Goal: Task Accomplishment & Management: Use online tool/utility

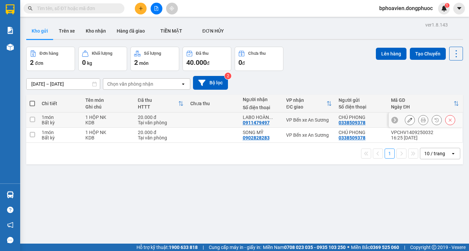
drag, startPoint x: 199, startPoint y: 114, endPoint x: 210, endPoint y: 130, distance: 19.0
click at [199, 115] on td at bounding box center [213, 120] width 52 height 15
click at [202, 135] on td at bounding box center [213, 135] width 52 height 15
checkbox input "true"
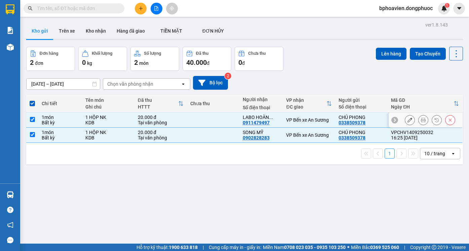
drag, startPoint x: 210, startPoint y: 121, endPoint x: 223, endPoint y: 121, distance: 13.5
click at [211, 121] on td at bounding box center [213, 120] width 52 height 15
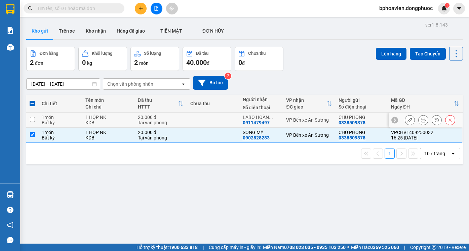
drag, startPoint x: 215, startPoint y: 116, endPoint x: 235, endPoint y: 111, distance: 20.3
click at [215, 117] on td at bounding box center [213, 120] width 52 height 15
checkbox input "true"
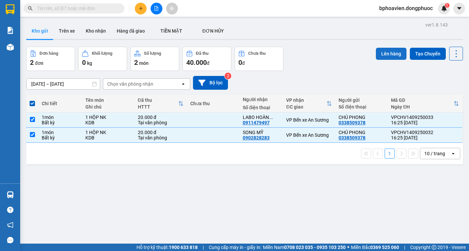
click at [381, 53] on button "Lên hàng" at bounding box center [391, 54] width 31 height 12
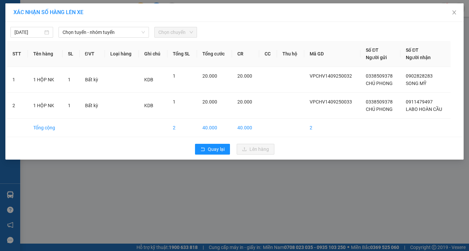
click at [116, 38] on div "14/09/2025 Chọn tuyến - nhóm tuyến Chọn chuyến STT Tên hàng SL ĐVT Loại hàng Gh…" at bounding box center [234, 91] width 459 height 138
click at [110, 33] on span "Chọn tuyến - nhóm tuyến" at bounding box center [104, 32] width 82 height 10
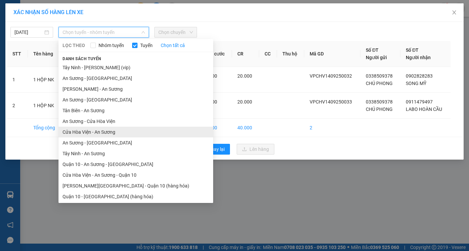
click at [105, 134] on li "Cửa Hòa Viện - An Sương" at bounding box center [136, 132] width 155 height 11
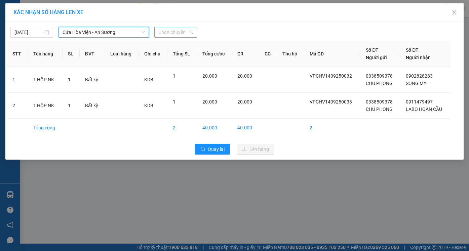
click at [179, 33] on span "Chọn chuyến" at bounding box center [175, 32] width 35 height 10
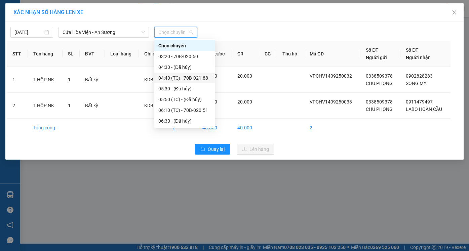
drag, startPoint x: 167, startPoint y: 80, endPoint x: 44, endPoint y: 50, distance: 126.8
click at [44, 51] on body "Kết quả tìm kiếm ( 0 ) Bộ lọc No Data bphoavien.dongphuoc 1 Báo cáo Mẫu 1: Báo …" at bounding box center [234, 125] width 469 height 251
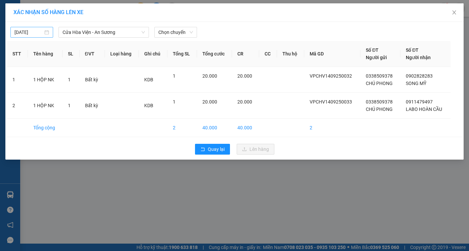
click at [32, 37] on div "14/09/2025" at bounding box center [31, 32] width 43 height 11
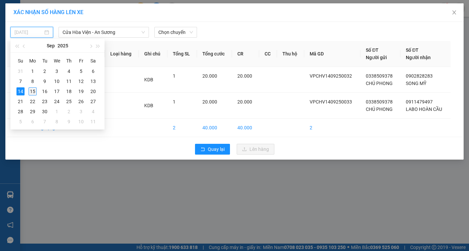
click at [33, 91] on div "15" at bounding box center [33, 91] width 8 height 8
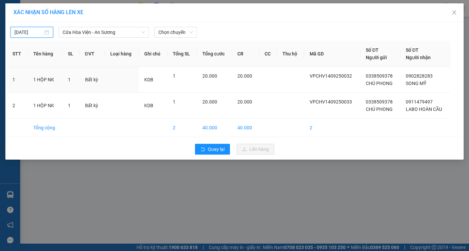
type input "15/09/2025"
click at [96, 30] on span "Cửa Hòa Viện - An Sương" at bounding box center [104, 32] width 82 height 10
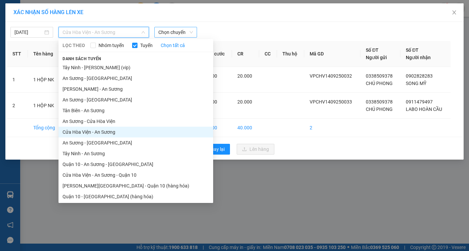
click at [170, 32] on span "Chọn chuyến" at bounding box center [175, 32] width 35 height 10
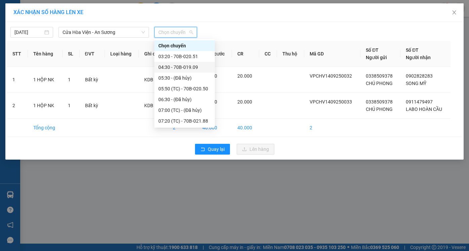
click at [170, 64] on div "04:30 - 70B-019.09" at bounding box center [184, 67] width 52 height 7
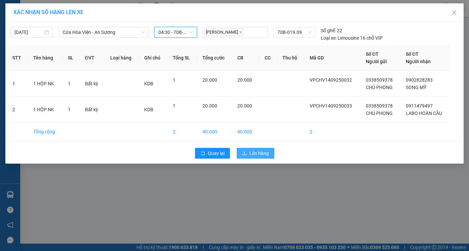
click at [260, 155] on span "Lên hàng" at bounding box center [260, 153] width 20 height 7
